Goal: Task Accomplishment & Management: Complete application form

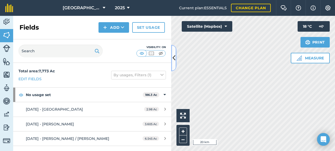
click at [174, 54] on icon at bounding box center [173, 57] width 3 height 9
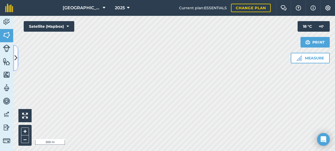
click at [16, 58] on icon at bounding box center [15, 57] width 3 height 9
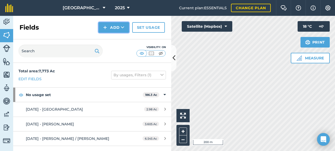
click at [118, 30] on button "Add" at bounding box center [113, 27] width 31 height 11
click at [114, 38] on link "Draw" at bounding box center [113, 39] width 29 height 12
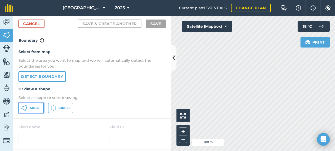
click at [38, 111] on button "Area" at bounding box center [30, 107] width 25 height 11
click at [172, 56] on button at bounding box center [173, 58] width 5 height 26
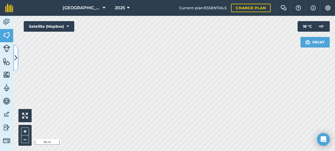
click at [15, 59] on icon at bounding box center [15, 57] width 3 height 9
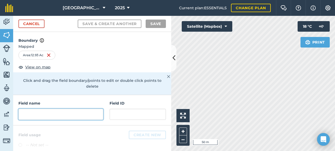
click at [38, 112] on input "text" at bounding box center [60, 113] width 85 height 11
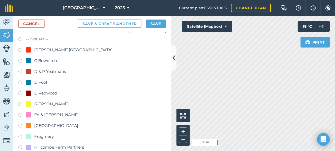
scroll to position [132, 0]
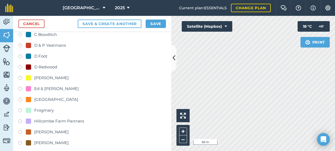
type input "Frogmary - Map 1"
click at [21, 109] on label at bounding box center [21, 110] width 7 height 5
radio input "true"
click at [152, 28] on button "Save" at bounding box center [156, 23] width 20 height 8
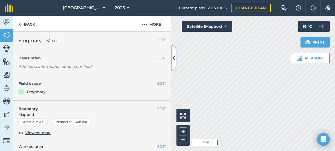
click at [176, 54] on button at bounding box center [173, 58] width 5 height 26
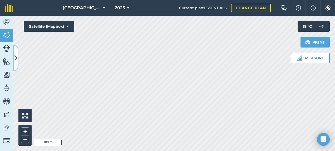
click at [16, 57] on icon at bounding box center [15, 57] width 3 height 9
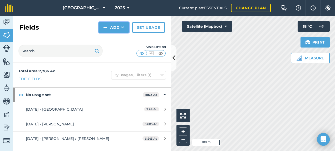
click at [108, 29] on button "Add" at bounding box center [113, 27] width 31 height 11
click at [110, 38] on link "Draw" at bounding box center [113, 39] width 29 height 12
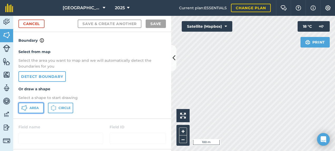
click at [35, 108] on span "Area" at bounding box center [33, 108] width 9 height 4
click at [173, 58] on icon at bounding box center [173, 57] width 3 height 9
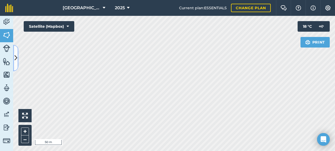
click at [17, 61] on button at bounding box center [15, 58] width 5 height 26
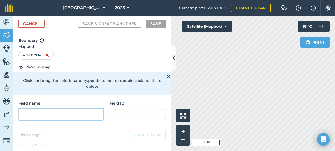
click at [44, 110] on input "text" at bounding box center [60, 113] width 85 height 11
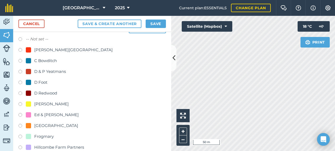
scroll to position [132, 0]
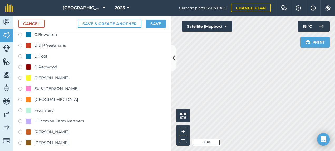
type input "Frogmary - Map 2"
click at [22, 112] on label at bounding box center [21, 110] width 7 height 5
radio input "true"
click at [153, 25] on button "Save" at bounding box center [156, 23] width 20 height 8
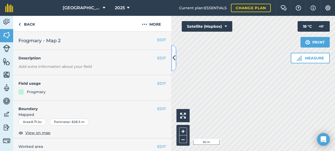
click at [174, 63] on button at bounding box center [173, 58] width 5 height 26
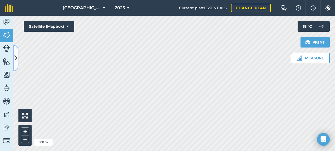
click at [16, 58] on icon at bounding box center [15, 57] width 3 height 9
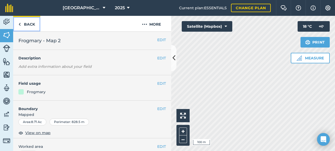
click at [32, 24] on link "Back" at bounding box center [26, 24] width 27 height 16
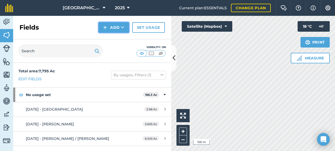
click at [115, 24] on button "Add" at bounding box center [113, 27] width 31 height 11
click at [114, 39] on link "Draw" at bounding box center [113, 39] width 29 height 12
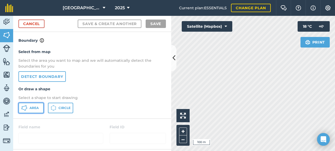
click at [32, 110] on button "Area" at bounding box center [30, 107] width 25 height 11
click at [175, 59] on icon at bounding box center [173, 57] width 3 height 9
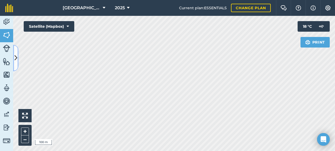
click at [18, 60] on button at bounding box center [15, 58] width 5 height 26
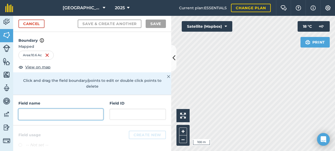
click at [42, 113] on input "text" at bounding box center [60, 113] width 85 height 11
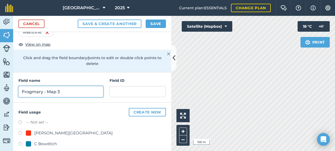
scroll to position [105, 0]
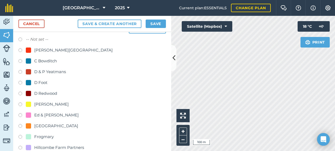
type input "Frogmary - Map 3"
click at [19, 135] on label at bounding box center [21, 137] width 7 height 5
radio input "true"
click at [158, 25] on button "Save" at bounding box center [156, 23] width 20 height 8
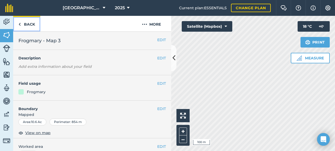
click at [36, 24] on link "Back" at bounding box center [26, 24] width 27 height 16
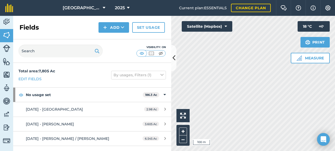
click at [34, 25] on h2 "Fields" at bounding box center [28, 27] width 19 height 8
click at [173, 59] on icon at bounding box center [173, 57] width 3 height 9
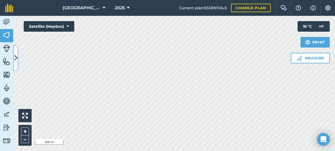
click at [16, 55] on icon at bounding box center [15, 57] width 3 height 9
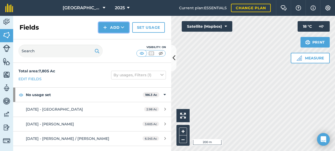
click at [109, 30] on button "Add" at bounding box center [113, 27] width 31 height 11
click at [111, 41] on link "Draw" at bounding box center [113, 39] width 29 height 12
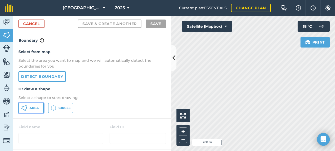
click at [35, 110] on button "Area" at bounding box center [30, 107] width 25 height 11
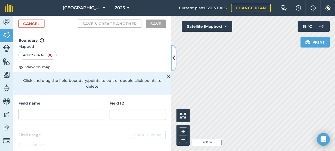
click at [174, 60] on icon at bounding box center [173, 57] width 3 height 9
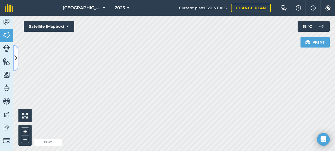
click at [17, 57] on icon at bounding box center [15, 57] width 3 height 9
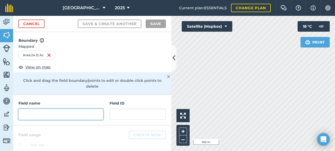
click at [44, 111] on input "text" at bounding box center [60, 113] width 85 height 11
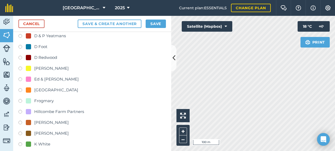
scroll to position [184, 0]
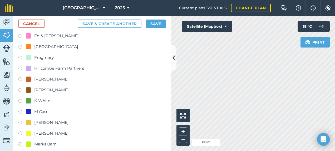
type input "Frogmary - Map 4"
click at [20, 57] on label at bounding box center [21, 58] width 7 height 5
radio input "true"
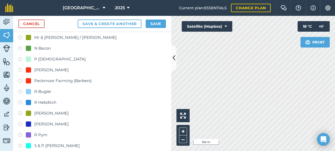
scroll to position [374, 0]
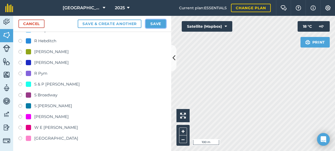
click at [158, 24] on button "Save" at bounding box center [156, 23] width 20 height 8
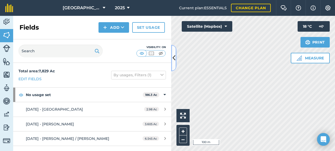
click at [173, 60] on icon at bounding box center [173, 57] width 3 height 9
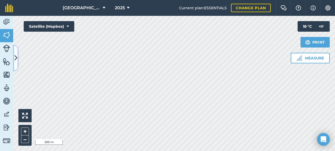
click at [14, 63] on button at bounding box center [15, 58] width 5 height 26
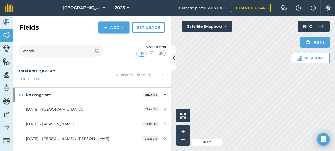
click at [112, 27] on button "Add" at bounding box center [113, 27] width 31 height 11
click at [113, 38] on link "Draw" at bounding box center [113, 39] width 29 height 12
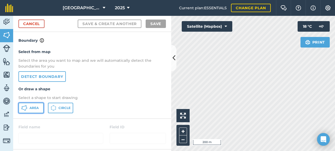
click at [23, 109] on icon at bounding box center [23, 109] width 3 height 2
click at [172, 60] on icon at bounding box center [173, 57] width 3 height 9
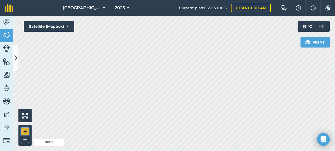
click at [26, 130] on button "+" at bounding box center [25, 131] width 8 height 8
click at [16, 62] on icon at bounding box center [15, 57] width 3 height 9
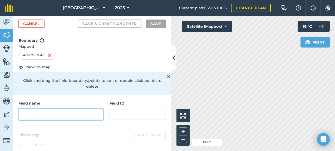
click at [59, 114] on input "text" at bounding box center [60, 113] width 85 height 11
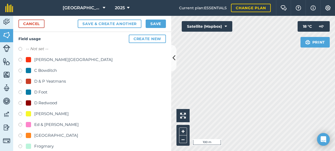
scroll to position [105, 0]
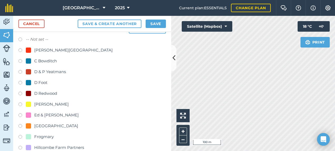
type input "Frogmary - Map 6"
click at [21, 135] on label at bounding box center [21, 137] width 7 height 5
radio input "true"
click at [152, 21] on button "Save" at bounding box center [156, 23] width 20 height 8
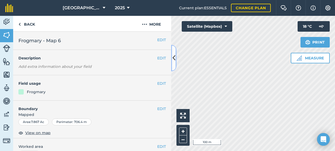
click at [173, 56] on icon at bounding box center [173, 57] width 3 height 9
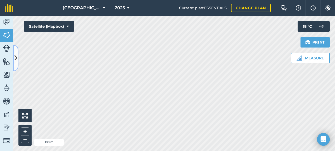
click at [16, 58] on icon at bounding box center [15, 57] width 3 height 9
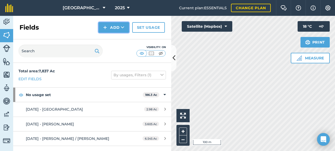
click at [110, 28] on button "Add" at bounding box center [113, 27] width 31 height 11
click at [116, 36] on link "Draw" at bounding box center [113, 39] width 29 height 12
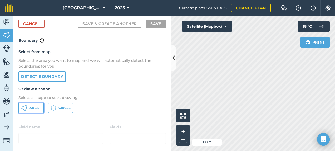
click at [28, 111] on button "Area" at bounding box center [30, 107] width 25 height 11
click at [174, 59] on icon at bounding box center [173, 57] width 3 height 9
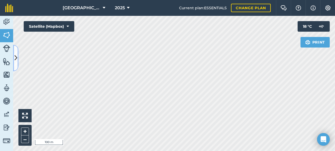
click at [17, 57] on icon at bounding box center [15, 57] width 3 height 9
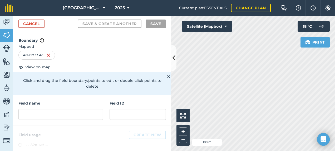
click at [32, 122] on div "Field name Field ID" at bounding box center [92, 110] width 158 height 30
click at [34, 116] on input "text" at bounding box center [60, 113] width 85 height 11
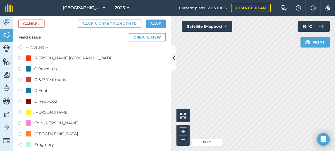
scroll to position [105, 0]
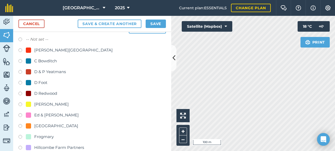
type input "Frogmary - Map 5"
click at [19, 137] on label at bounding box center [21, 137] width 7 height 5
radio input "true"
click at [156, 23] on button "Save" at bounding box center [156, 23] width 20 height 8
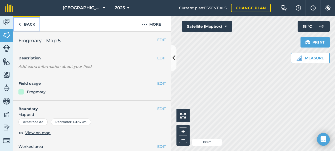
click at [28, 22] on link "Back" at bounding box center [26, 24] width 27 height 16
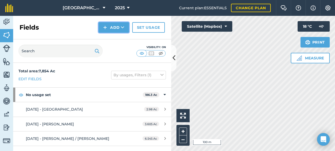
click at [106, 28] on img at bounding box center [105, 27] width 4 height 6
click at [112, 39] on link "Draw" at bounding box center [113, 39] width 29 height 12
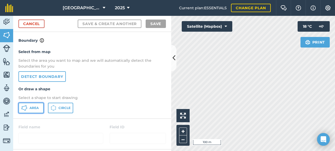
click at [36, 108] on span "Area" at bounding box center [33, 108] width 9 height 4
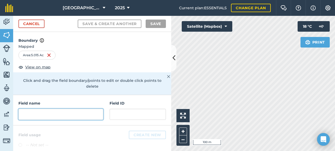
click at [48, 108] on input "text" at bounding box center [60, 113] width 85 height 11
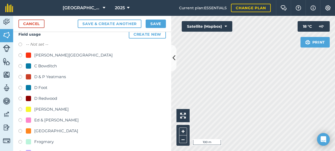
scroll to position [105, 0]
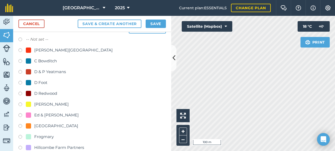
type input "Frogmary - Map 7"
click at [19, 136] on label at bounding box center [21, 137] width 7 height 5
radio input "true"
click at [151, 24] on button "Save" at bounding box center [156, 23] width 20 height 8
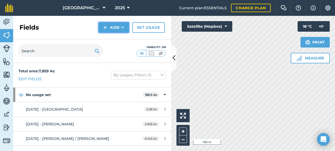
click at [110, 31] on button "Add" at bounding box center [113, 27] width 31 height 11
click at [108, 40] on link "Draw" at bounding box center [113, 39] width 29 height 12
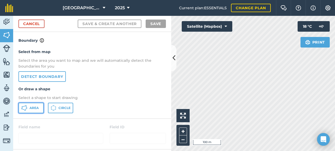
click at [33, 104] on button "Area" at bounding box center [30, 107] width 25 height 11
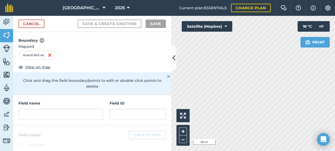
click at [70, 107] on div "Field name" at bounding box center [60, 109] width 85 height 19
click at [72, 114] on input "text" at bounding box center [60, 113] width 85 height 11
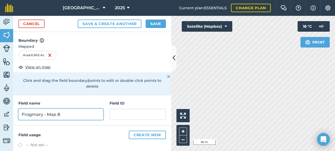
type input "Frogmary - Map 8"
click at [78, 19] on button "Save & Create Another" at bounding box center [110, 23] width 64 height 8
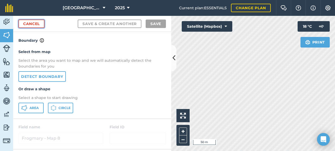
click at [35, 24] on link "Cancel" at bounding box center [31, 23] width 26 height 8
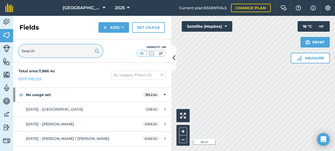
click at [39, 51] on input "text" at bounding box center [60, 50] width 84 height 13
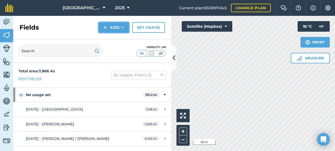
click at [112, 28] on button "Add" at bounding box center [113, 27] width 31 height 11
click at [111, 42] on link "Draw" at bounding box center [113, 39] width 29 height 12
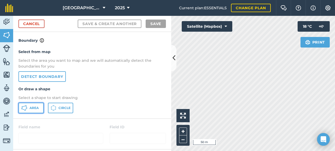
click at [34, 103] on button "Area" at bounding box center [30, 107] width 25 height 11
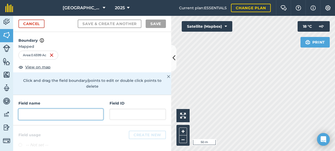
click at [54, 115] on input "text" at bounding box center [60, 113] width 85 height 11
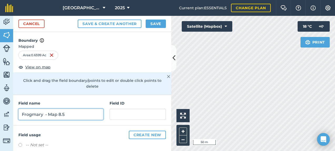
click at [46, 114] on input "Frogmary - Map 8.5" at bounding box center [60, 113] width 85 height 11
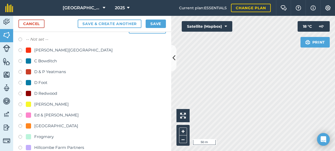
type input "Frogmary - Map 8.5"
click at [19, 135] on label at bounding box center [21, 137] width 7 height 5
radio input "true"
click at [149, 24] on button "Save" at bounding box center [156, 23] width 20 height 8
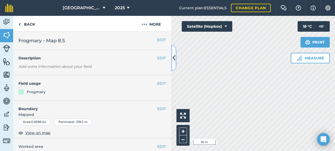
click at [173, 58] on icon at bounding box center [173, 57] width 3 height 9
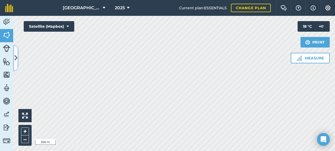
click at [16, 54] on icon at bounding box center [15, 57] width 3 height 9
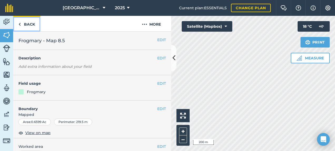
click at [31, 22] on link "Back" at bounding box center [26, 24] width 27 height 16
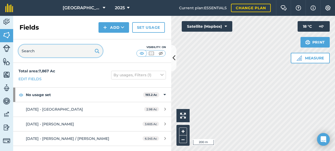
click at [44, 53] on input "text" at bounding box center [60, 50] width 84 height 13
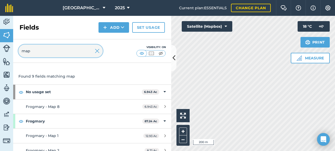
scroll to position [53, 0]
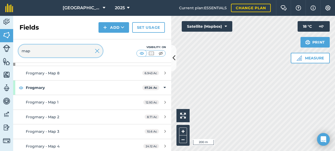
type input "map"
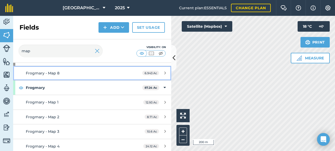
click at [58, 72] on span "Frogmary - Map 8" at bounding box center [43, 73] width 34 height 5
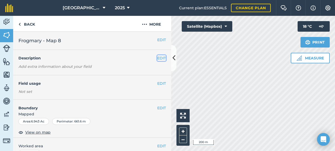
click at [158, 58] on button "EDIT" at bounding box center [161, 58] width 9 height 6
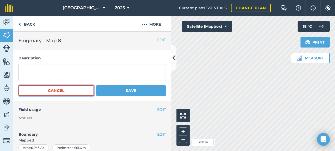
click at [76, 89] on button "Cancel" at bounding box center [56, 90] width 76 height 11
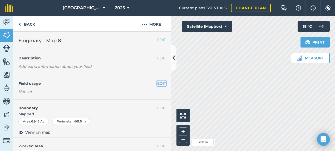
click at [157, 83] on button "EDIT" at bounding box center [161, 83] width 9 height 6
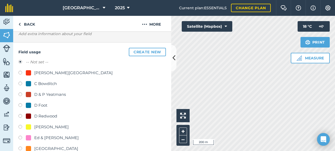
scroll to position [79, 0]
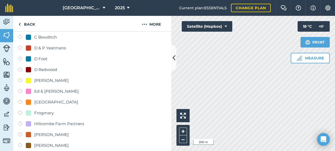
click at [21, 112] on label at bounding box center [21, 113] width 7 height 5
radio input "true"
radio input "false"
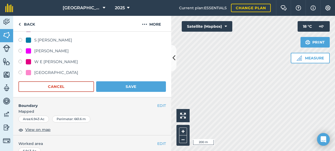
scroll to position [421, 0]
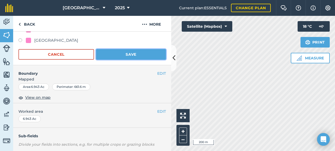
click at [137, 56] on button "Save" at bounding box center [131, 54] width 70 height 11
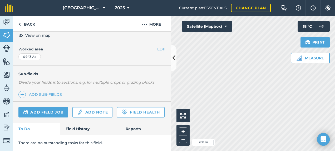
scroll to position [111, 0]
click at [23, 22] on link "Back" at bounding box center [26, 24] width 27 height 16
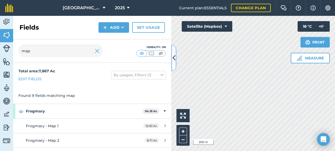
click at [174, 60] on icon at bounding box center [173, 57] width 3 height 9
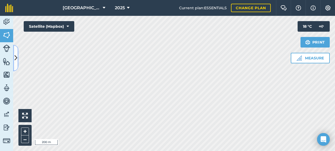
click at [17, 54] on icon at bounding box center [15, 57] width 3 height 9
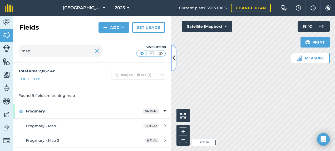
click at [174, 59] on icon at bounding box center [173, 57] width 3 height 9
